Goal: Information Seeking & Learning: Learn about a topic

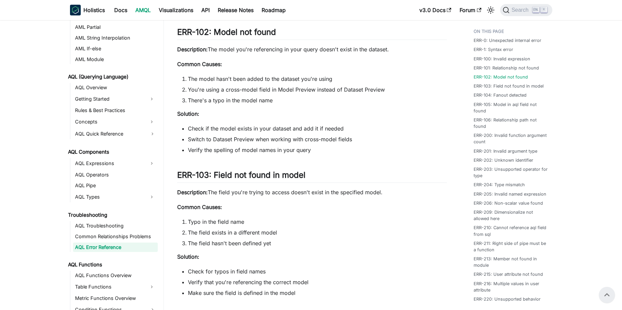
scroll to position [570, 0]
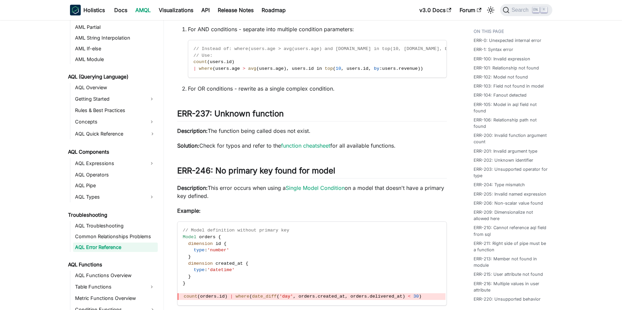
scroll to position [4624, 0]
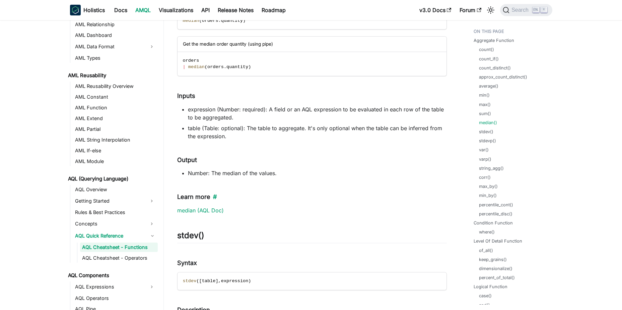
scroll to position [4176, 0]
click at [134, 254] on link "AQL Cheatsheet - Operators" at bounding box center [119, 257] width 78 height 9
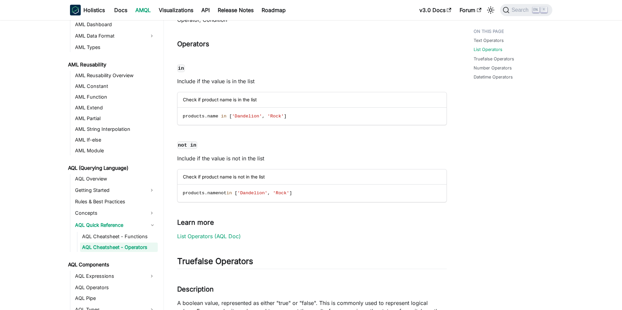
scroll to position [1072, 0]
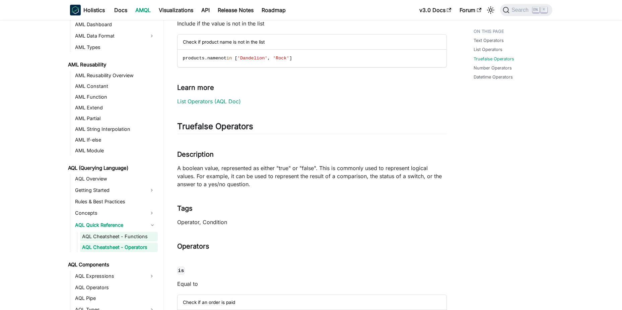
click at [118, 233] on link "AQL Cheatsheet - Functions" at bounding box center [119, 236] width 78 height 9
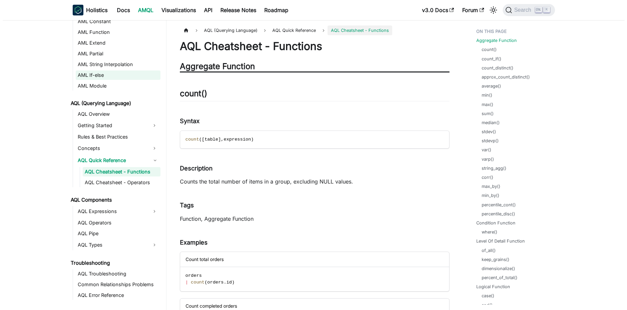
scroll to position [259, 0]
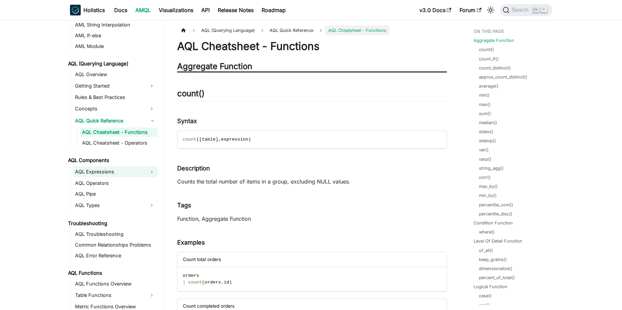
click at [113, 170] on link "AQL Expressions" at bounding box center [109, 171] width 73 height 11
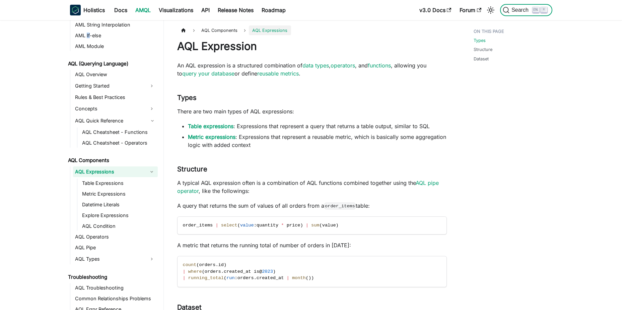
click at [517, 8] on span "Search" at bounding box center [521, 10] width 23 height 6
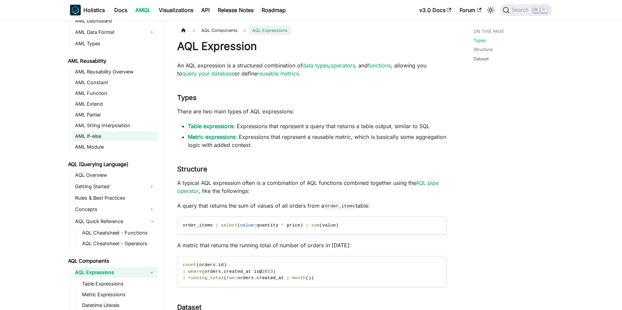
click at [106, 136] on link "AML If-else" at bounding box center [115, 135] width 85 height 9
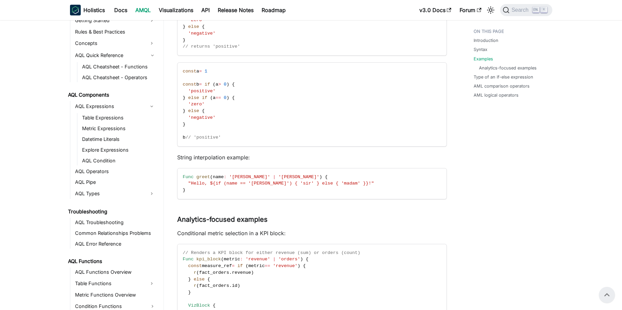
scroll to position [335, 0]
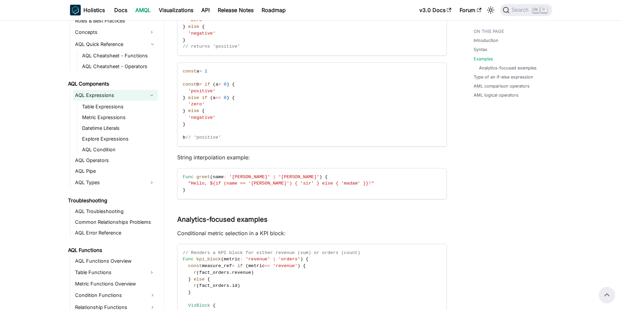
click at [88, 98] on link "AQL Expressions" at bounding box center [109, 95] width 73 height 11
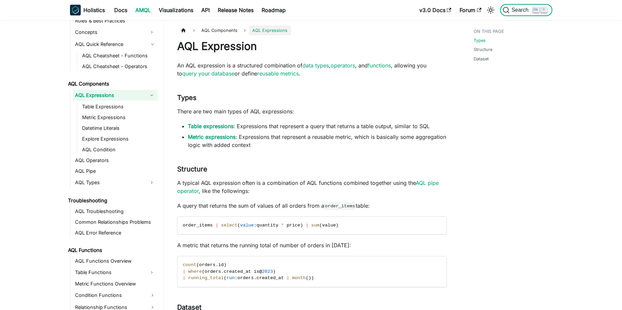
click at [512, 9] on span "Search" at bounding box center [521, 10] width 23 height 6
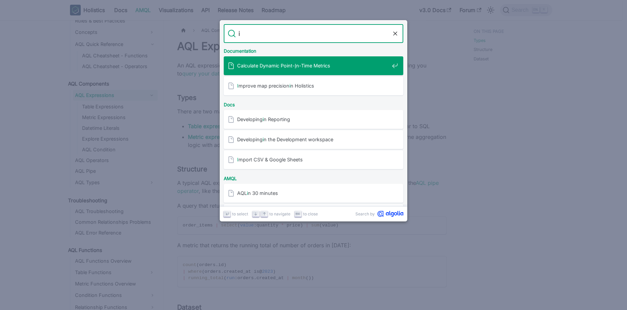
type input "if"
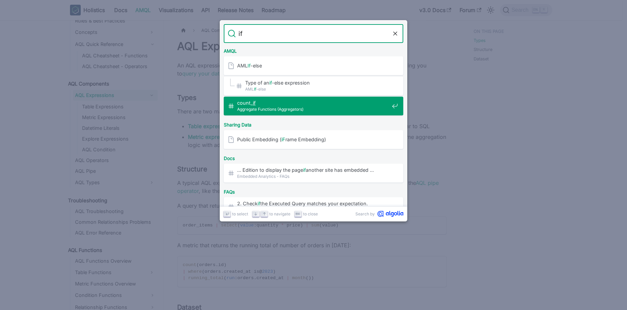
click at [331, 99] on div "count_ if ​ Aggregate Functions (Aggregators)" at bounding box center [316, 105] width 176 height 19
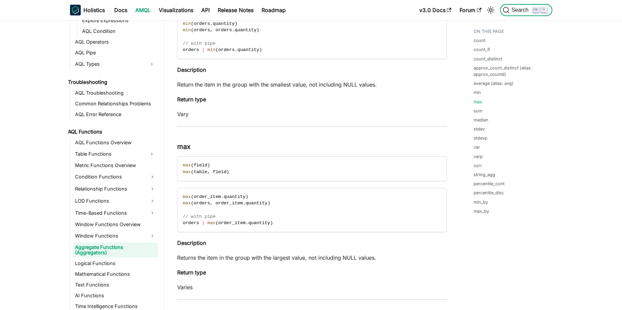
scroll to position [1243, 0]
